Goal: Subscribe to service/newsletter

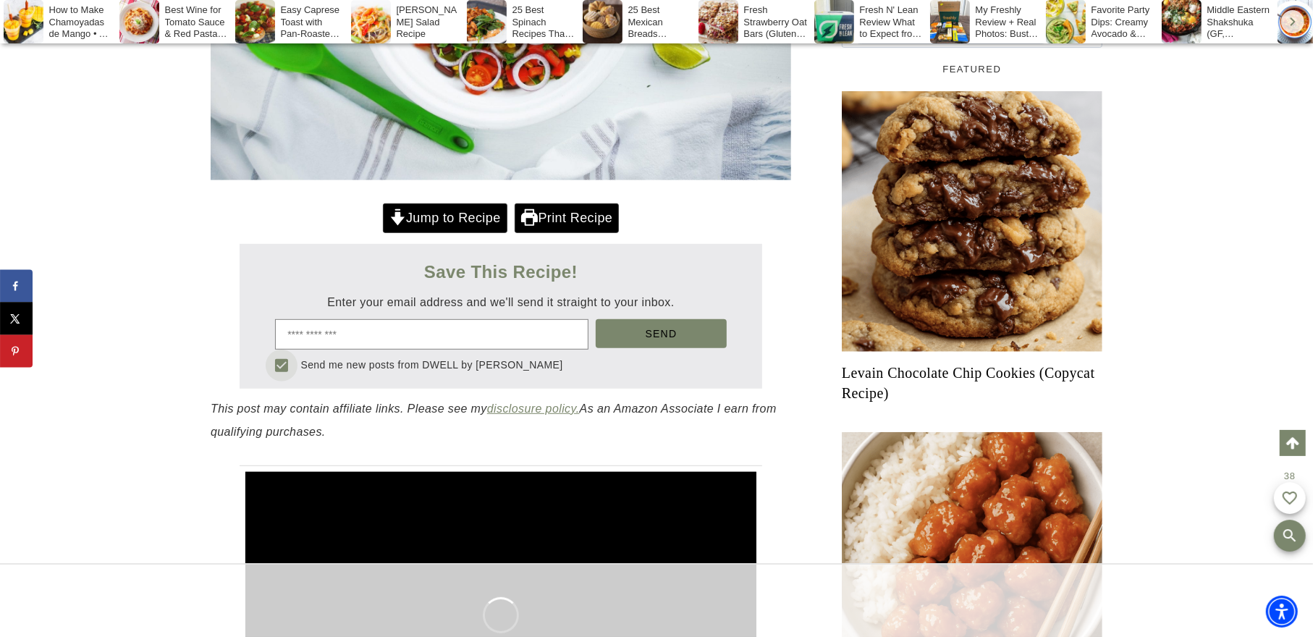
click at [290, 371] on soso-icon at bounding box center [281, 365] width 17 height 17
click at [347, 336] on input "email" at bounding box center [431, 334] width 313 height 30
type input "**********"
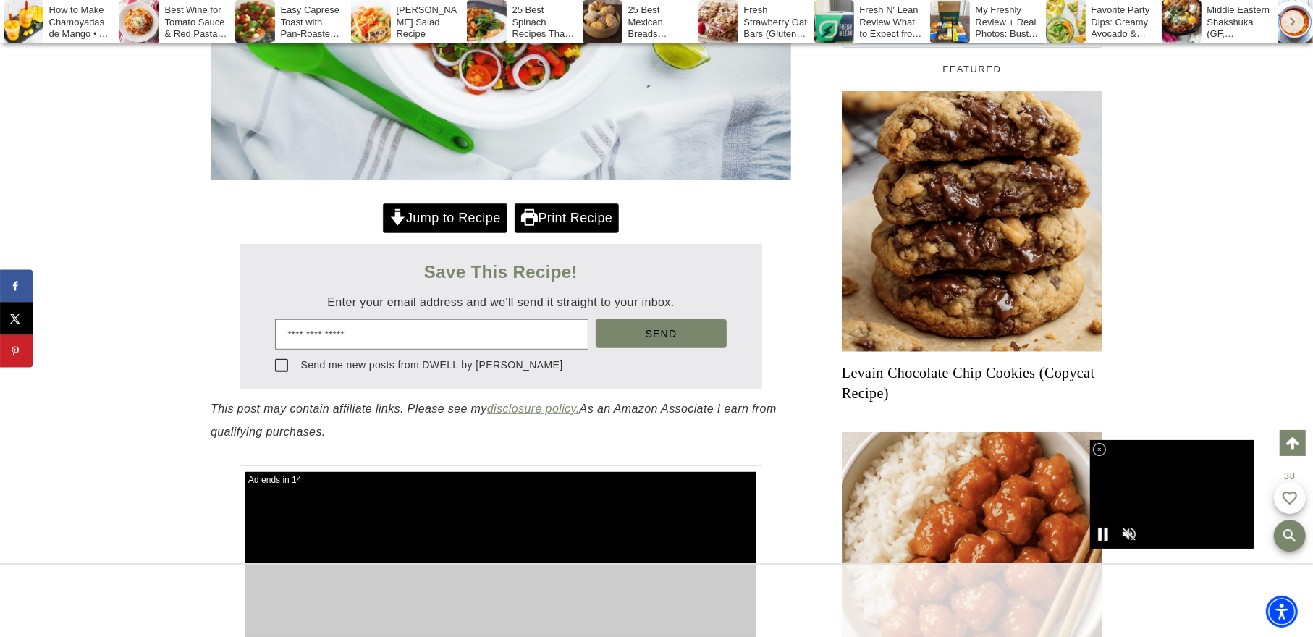
click at [657, 350] on soso-checkbox "Send me new posts from DWELL by [PERSON_NAME]" at bounding box center [501, 367] width 471 height 35
drag, startPoint x: 657, startPoint y: 349, endPoint x: 664, endPoint y: 332, distance: 17.9
click at [664, 332] on span "Send" at bounding box center [662, 334] width 32 height 12
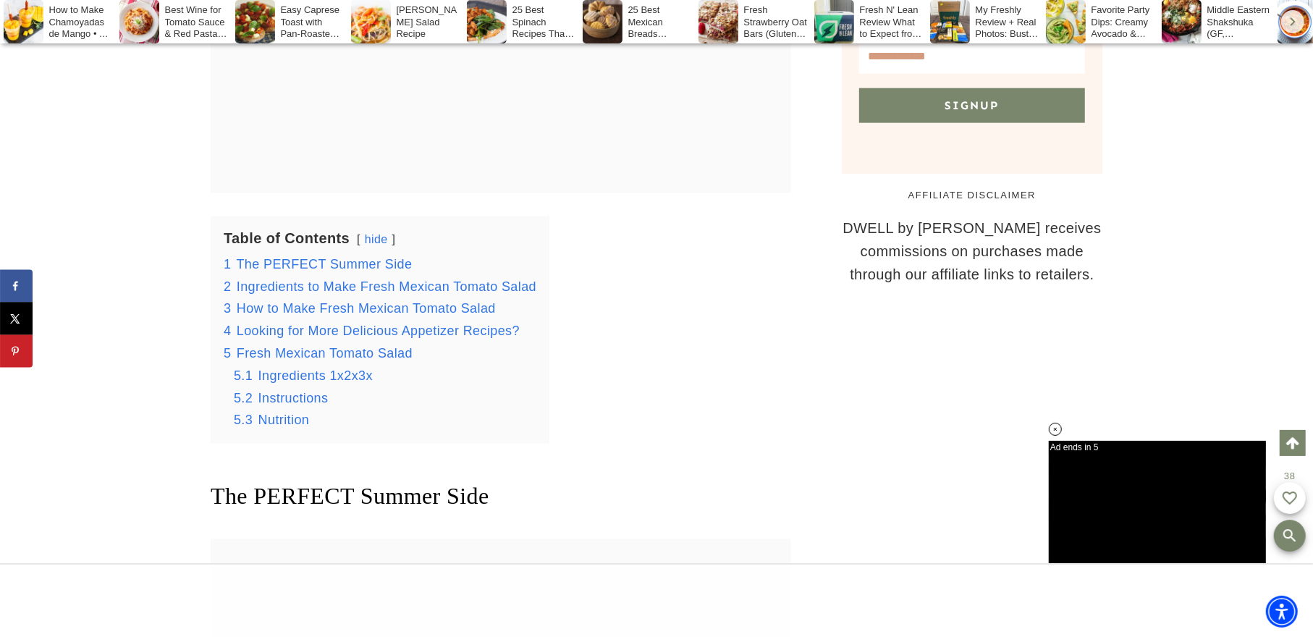
scroll to position [1448, 0]
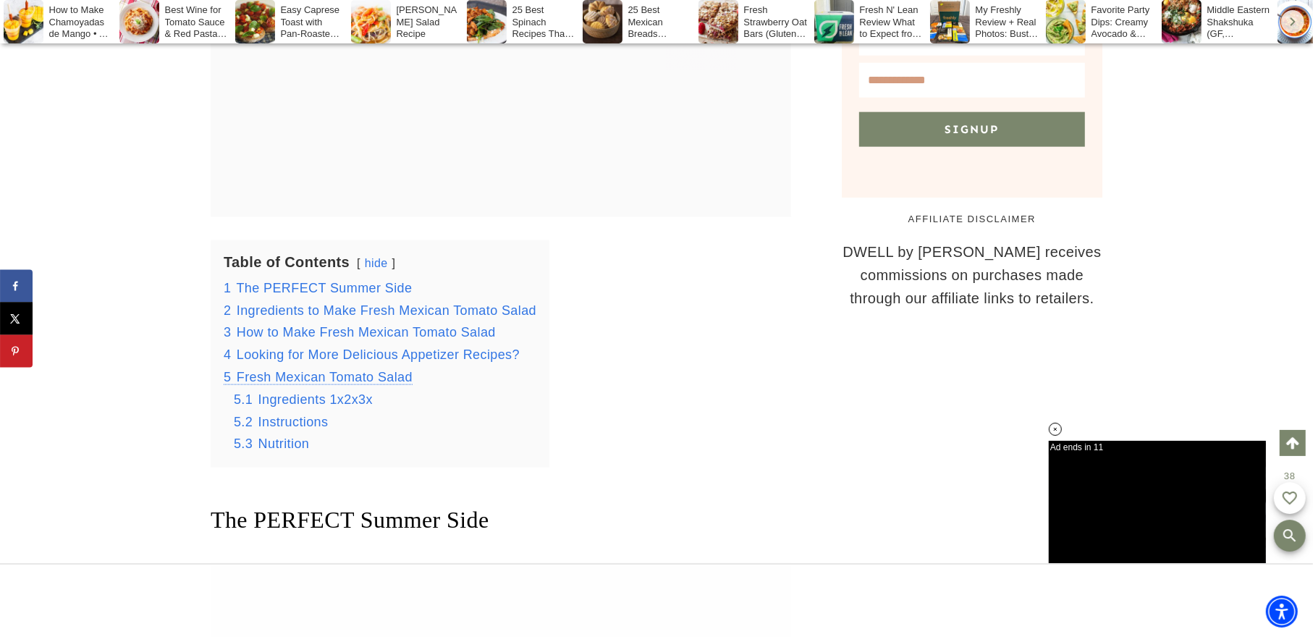
click at [369, 374] on span "Fresh Mexican Tomato Salad" at bounding box center [325, 377] width 176 height 14
